Goal: Transaction & Acquisition: Purchase product/service

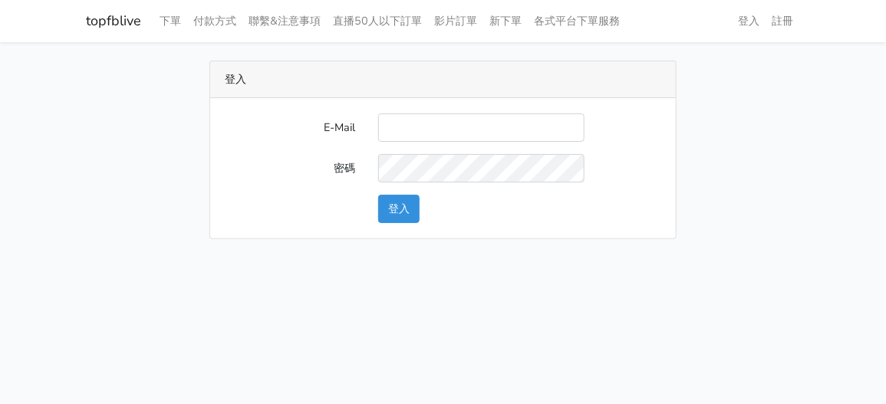
type input "zhen8032@gmail.com"
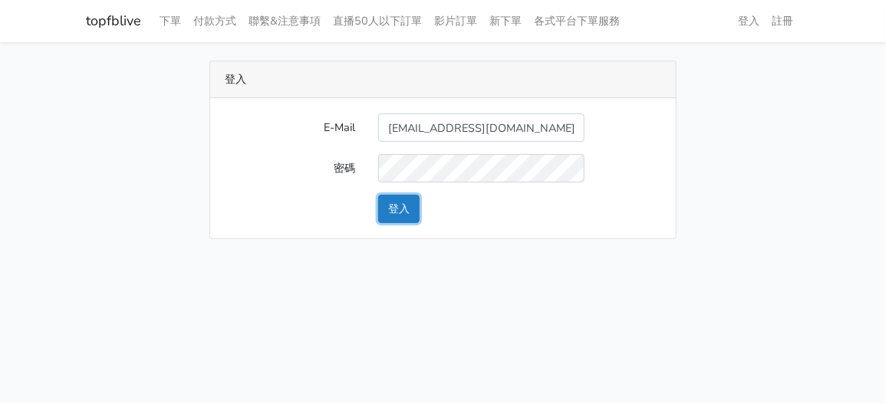
click at [412, 203] on button "登入" at bounding box center [398, 209] width 41 height 28
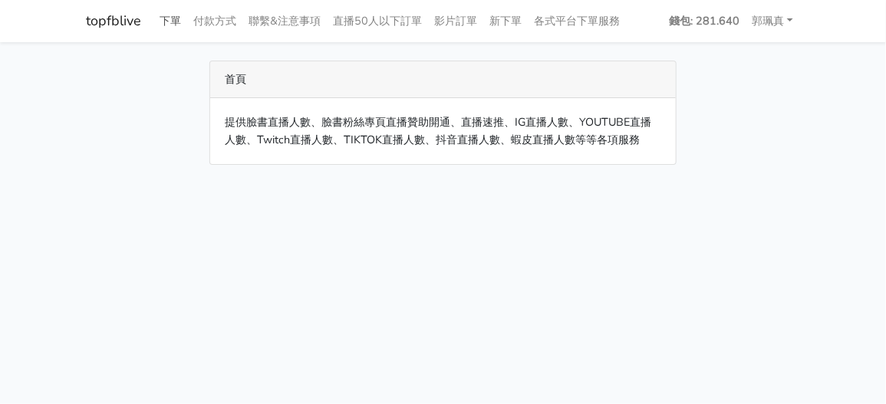
click at [167, 19] on link "下單" at bounding box center [171, 21] width 34 height 30
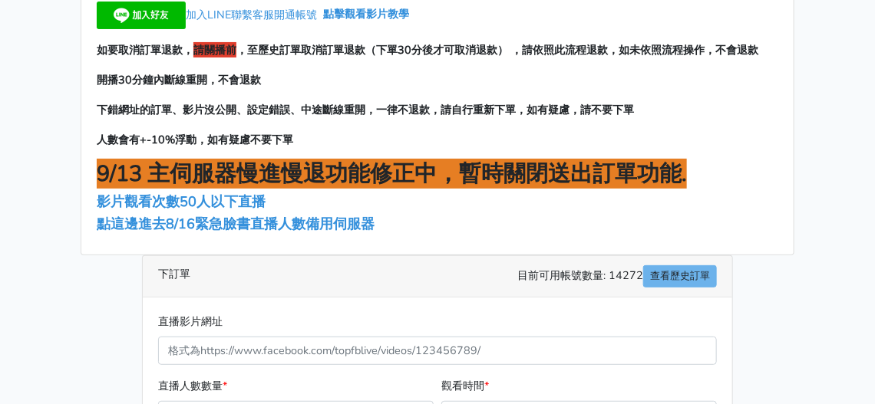
scroll to position [153, 0]
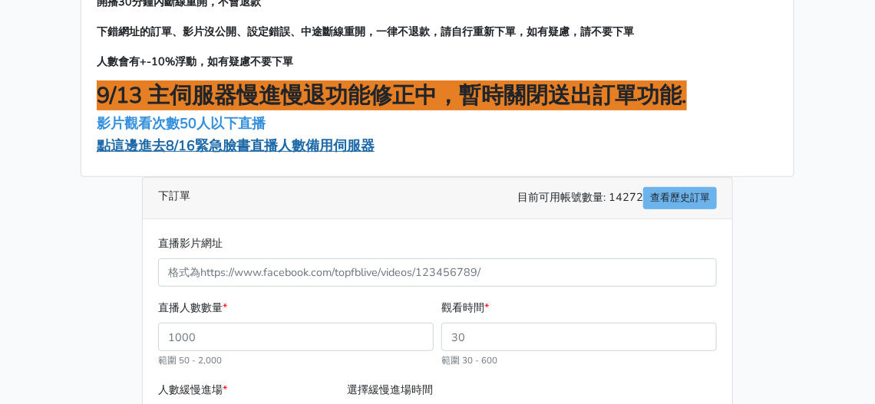
click at [191, 149] on span "點這邊進去8/16緊急臉書直播人數備用伺服器" at bounding box center [236, 146] width 278 height 18
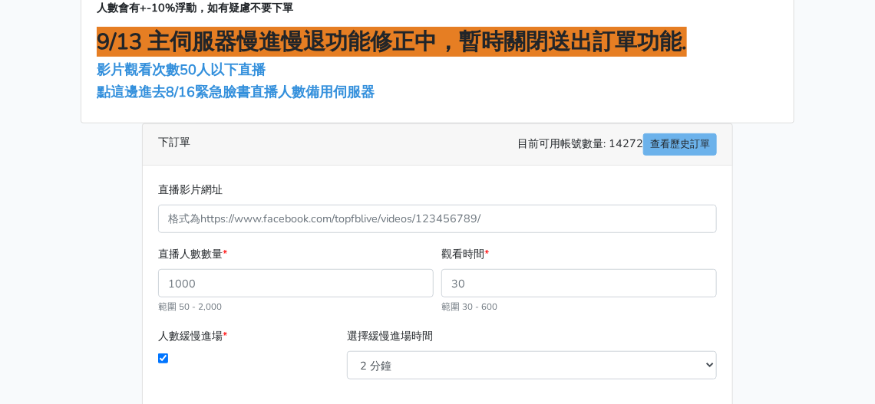
scroll to position [230, 0]
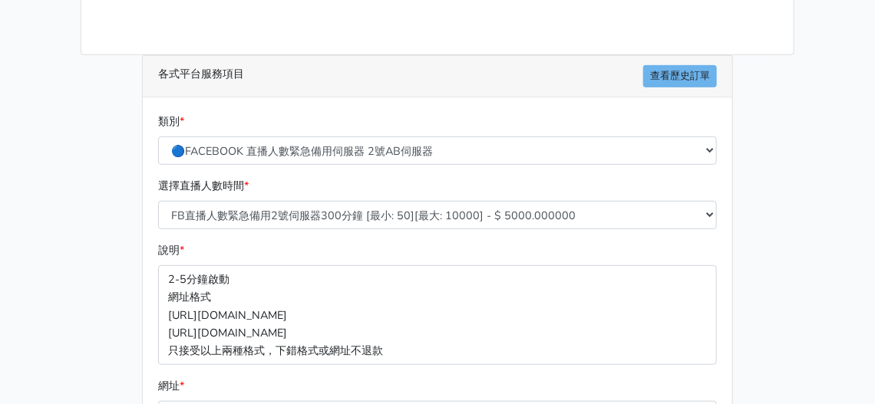
scroll to position [230, 0]
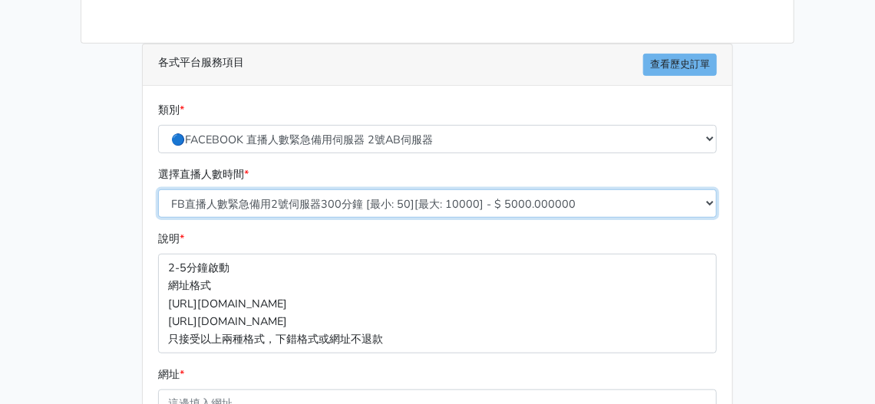
click at [273, 207] on select "FB直播人數緊急備用2號伺服器300分鐘 [最小: 50][最大: 10000] - $ 5000.000000 FB直播人數緊急備用2號伺服器60分鐘 [最…" at bounding box center [437, 204] width 559 height 28
select select "578"
click at [158, 190] on select "FB直播人數緊急備用2號伺服器300分鐘 [最小: 50][最大: 10000] - $ 5000.000000 FB直播人數緊急備用2號伺服器60分鐘 [最…" at bounding box center [437, 204] width 559 height 28
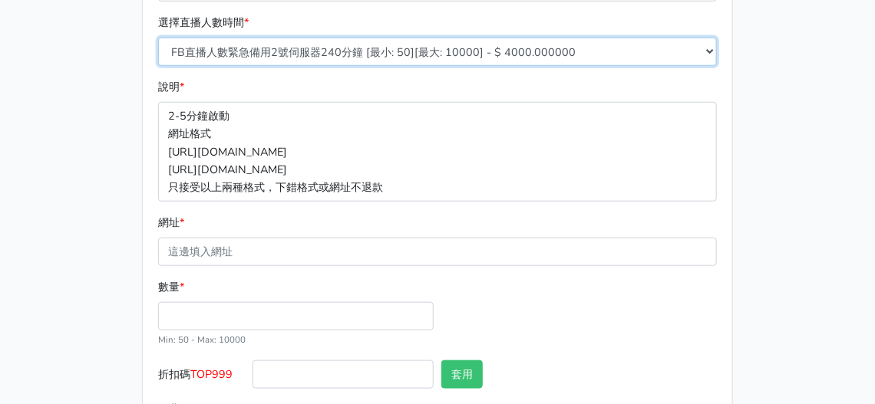
scroll to position [383, 0]
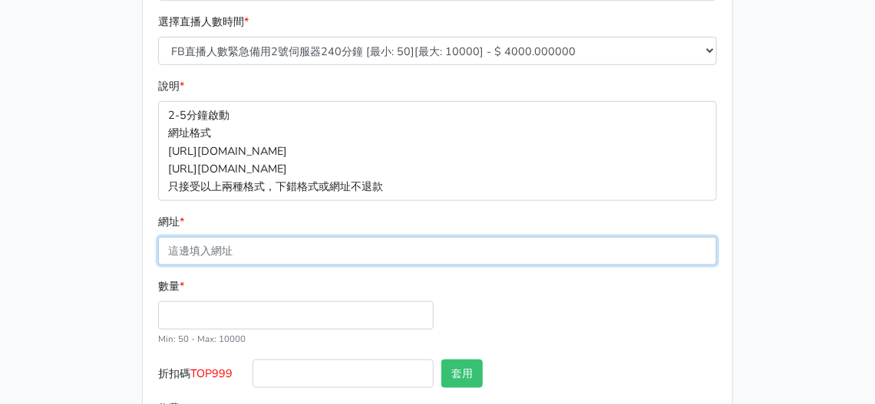
click at [240, 245] on input "網址 *" at bounding box center [437, 251] width 559 height 28
paste input "[URL][DOMAIN_NAME]"
type input "[URL][DOMAIN_NAME]"
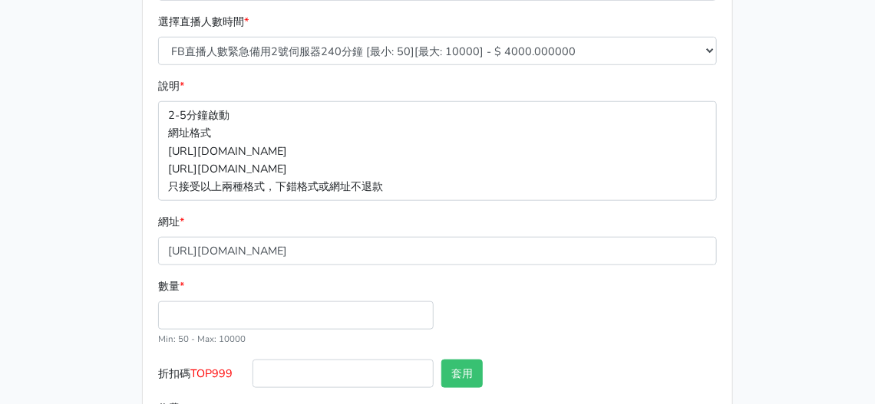
click at [246, 296] on div "數量 * Min: 50 - Max: 10000" at bounding box center [295, 313] width 283 height 70
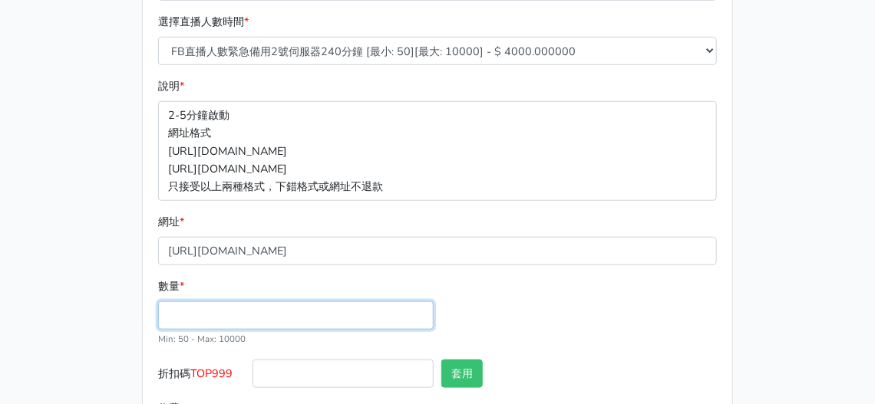
click at [243, 308] on input "數量 *" at bounding box center [295, 316] width 275 height 28
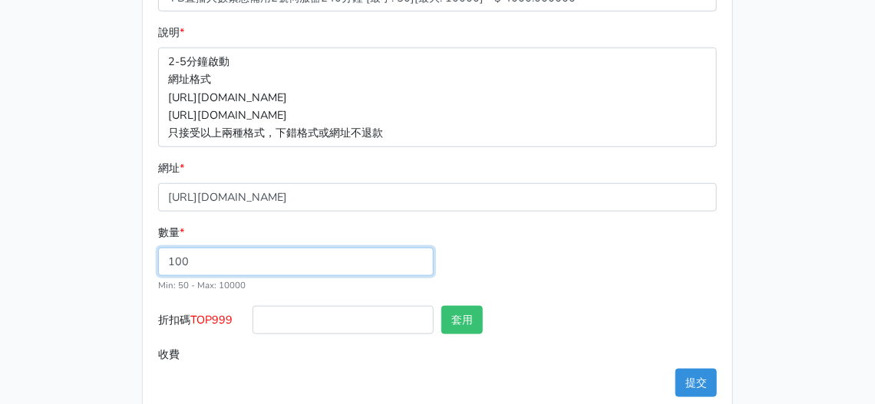
scroll to position [460, 0]
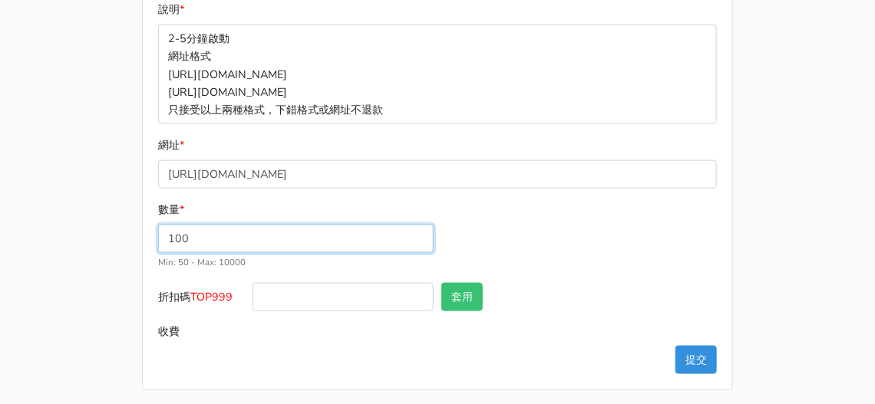
type input "100"
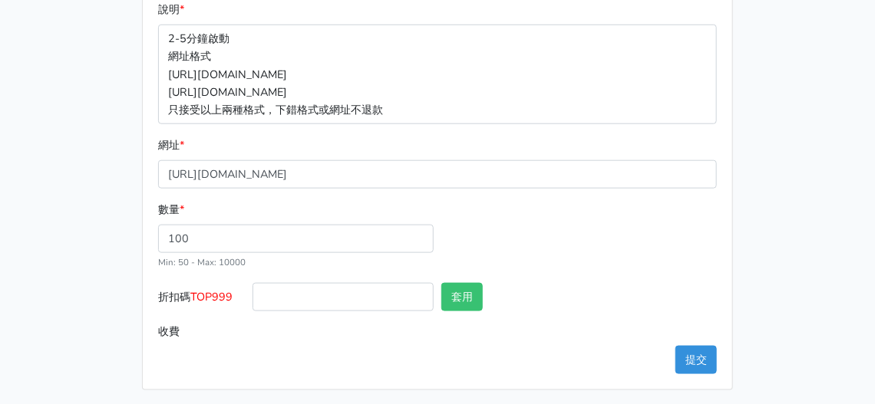
type input "400.000"
click at [307, 279] on div "數量 * 100 Min: 50 - Max: 10000" at bounding box center [437, 242] width 566 height 82
click at [691, 355] on button "提交" at bounding box center [695, 360] width 41 height 28
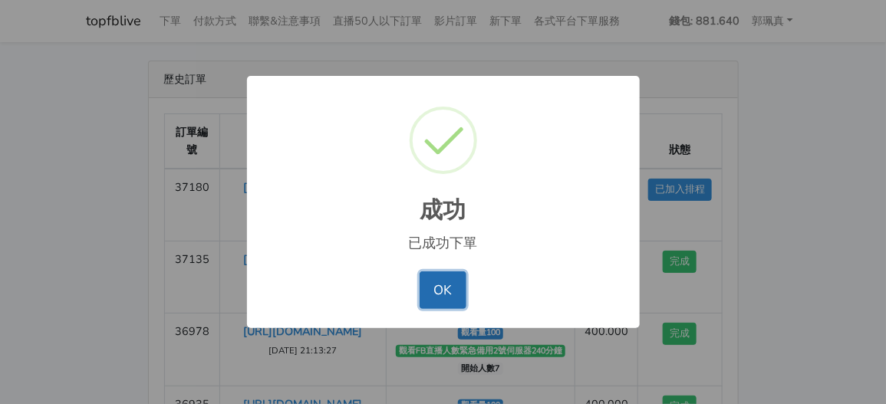
click at [448, 286] on button "OK" at bounding box center [443, 290] width 47 height 37
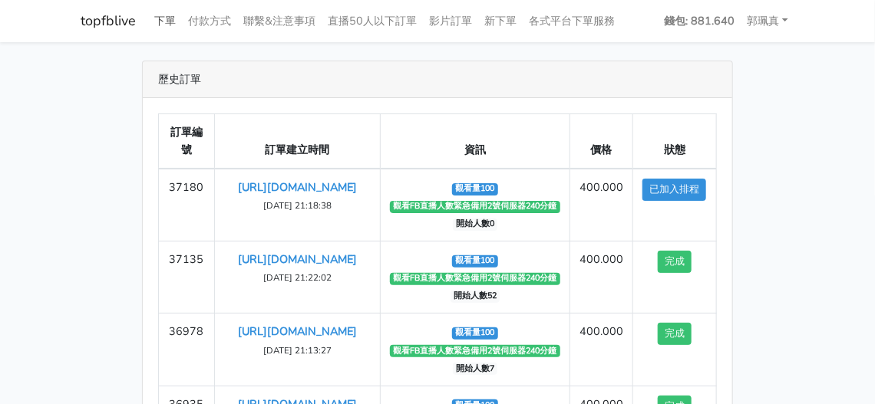
click at [166, 20] on link "下單" at bounding box center [165, 21] width 34 height 30
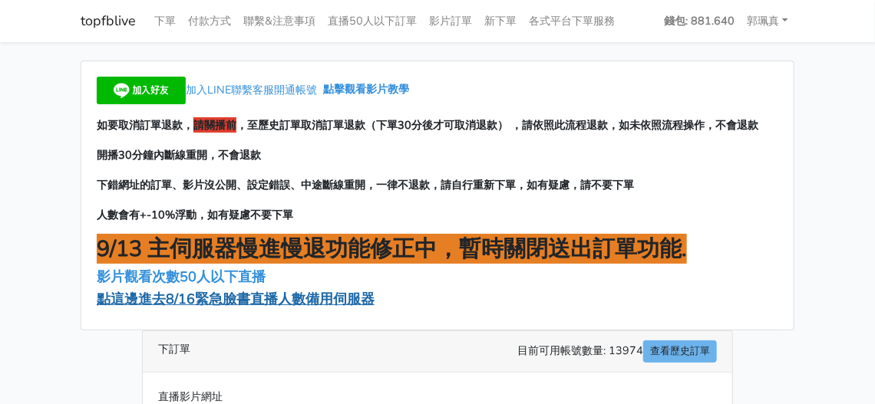
click at [352, 306] on span "點這邊進去8/16緊急臉書直播人數備用伺服器" at bounding box center [236, 299] width 278 height 18
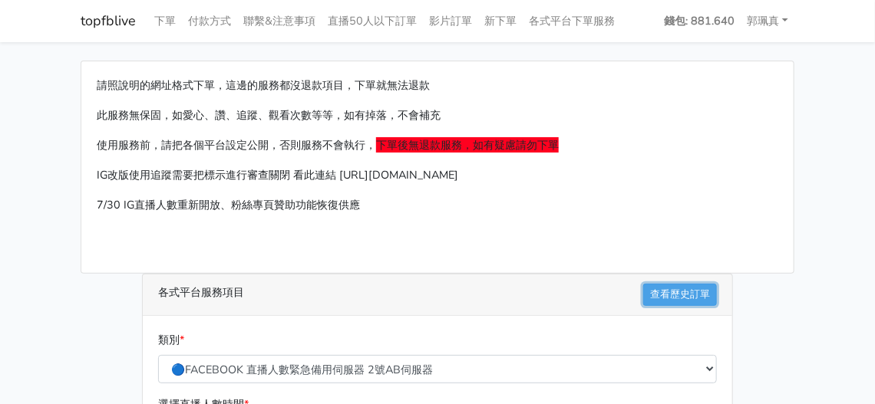
click at [671, 285] on link "查看歷史訂單" at bounding box center [680, 295] width 74 height 22
